Goal: Task Accomplishment & Management: Manage account settings

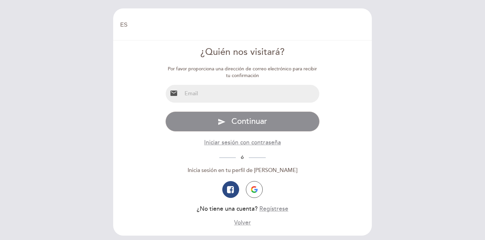
select select "es"
click at [221, 91] on input "email" at bounding box center [251, 94] width 138 height 18
type input "[EMAIL_ADDRESS][DOMAIN_NAME]"
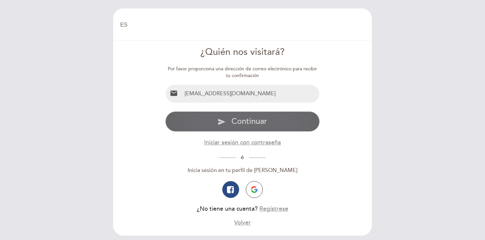
click at [241, 123] on span "Continuar" at bounding box center [249, 122] width 36 height 10
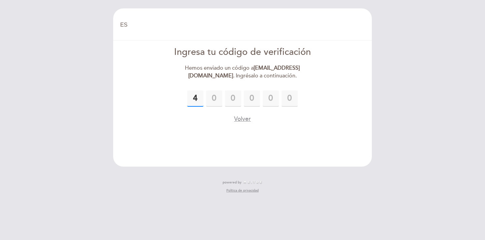
type input "4"
type input "8"
type input "6"
type input "0"
type input "1"
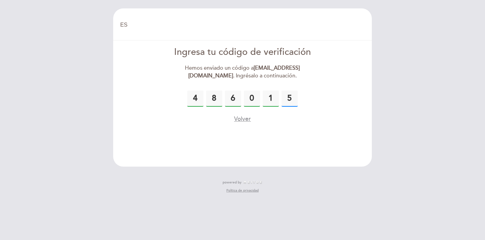
type input "5"
